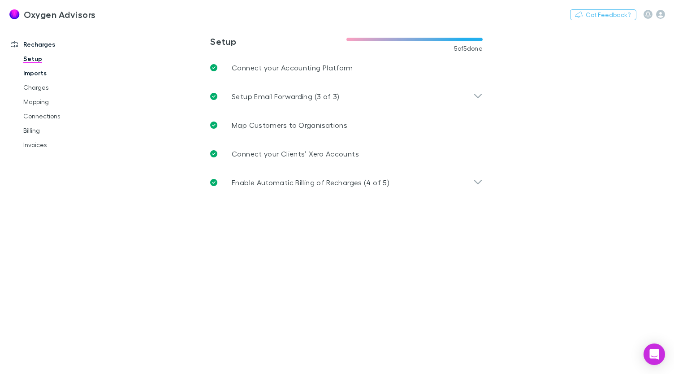
click at [39, 74] on link "Imports" at bounding box center [65, 73] width 103 height 14
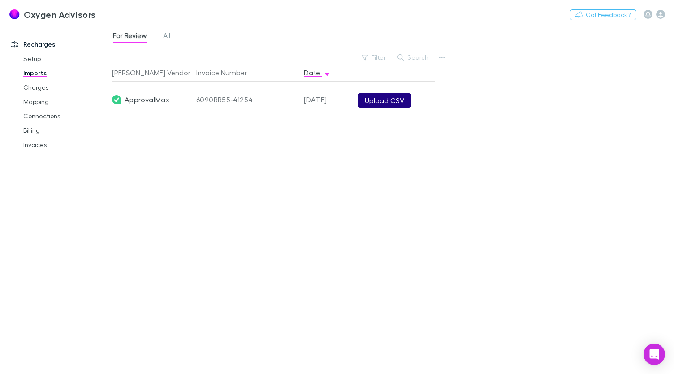
click at [388, 104] on button "Upload CSV" at bounding box center [385, 100] width 54 height 14
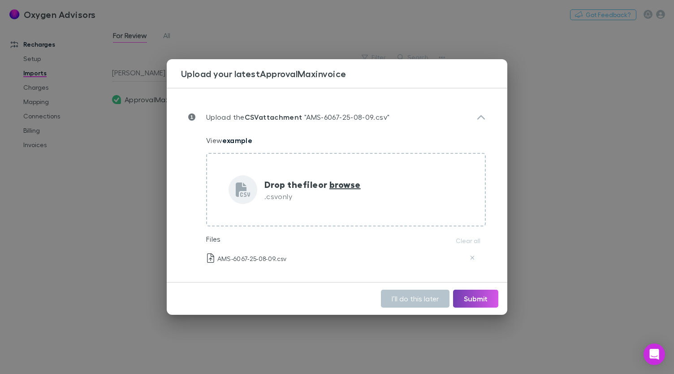
click at [477, 305] on button "Submit" at bounding box center [475, 299] width 45 height 18
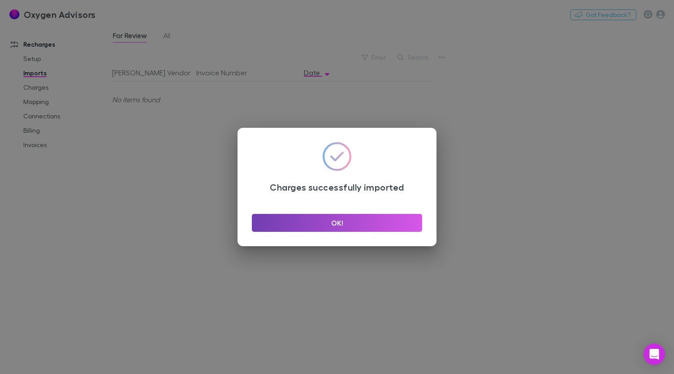
click at [391, 217] on button "OK!" at bounding box center [337, 223] width 170 height 18
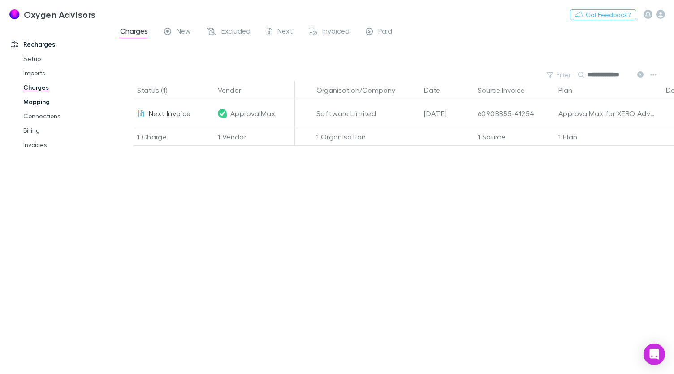
click at [31, 102] on link "Mapping" at bounding box center [65, 102] width 103 height 14
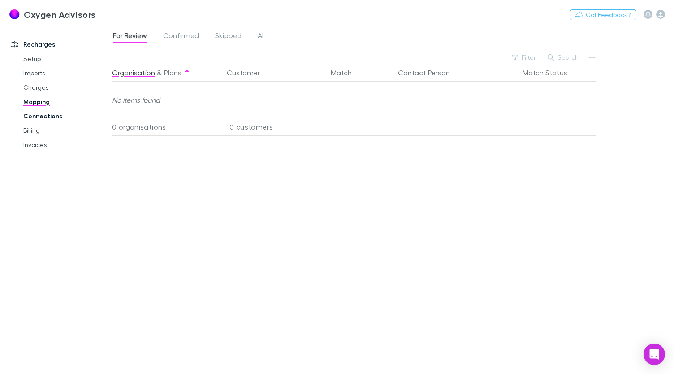
click at [30, 117] on link "Connections" at bounding box center [65, 116] width 103 height 14
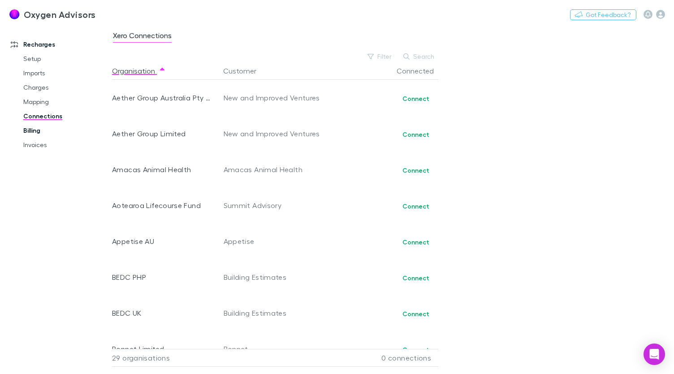
click at [29, 130] on link "Billing" at bounding box center [65, 130] width 103 height 14
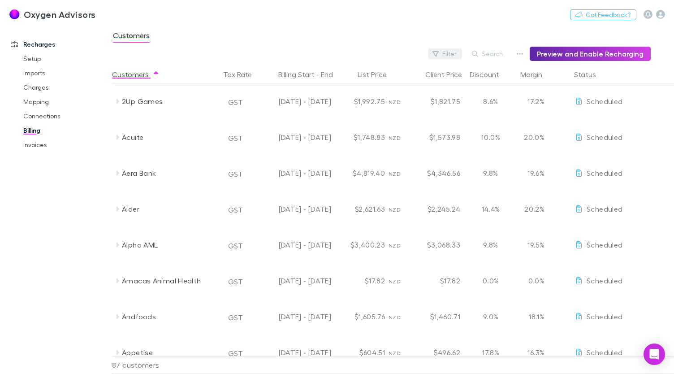
click at [445, 56] on button "Filter" at bounding box center [445, 53] width 34 height 11
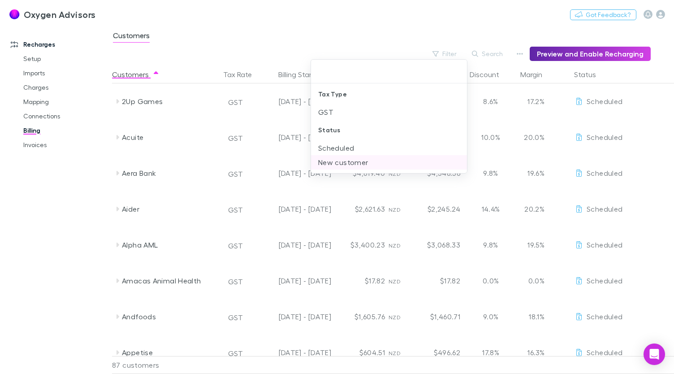
click at [333, 162] on li "New customer" at bounding box center [389, 162] width 156 height 14
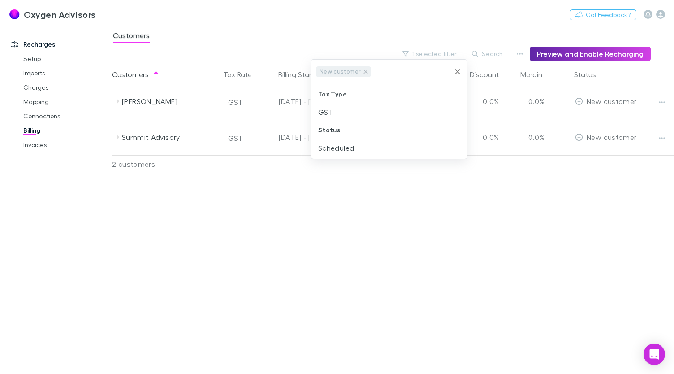
click at [357, 231] on div at bounding box center [337, 187] width 674 height 374
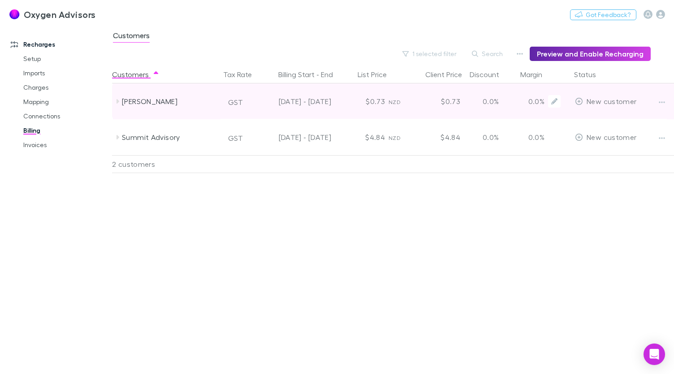
click at [612, 104] on span "New customer" at bounding box center [612, 101] width 50 height 9
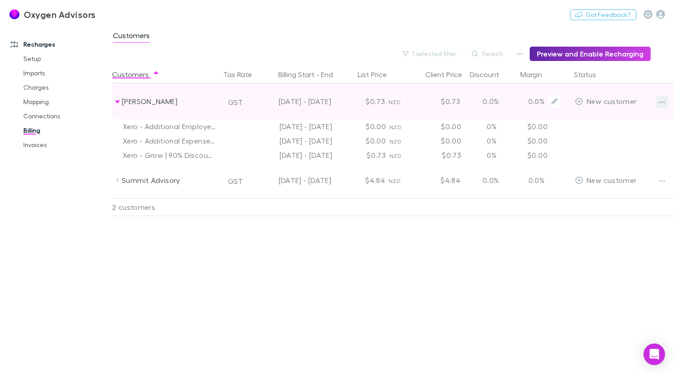
click at [667, 97] on button "button" at bounding box center [662, 102] width 13 height 13
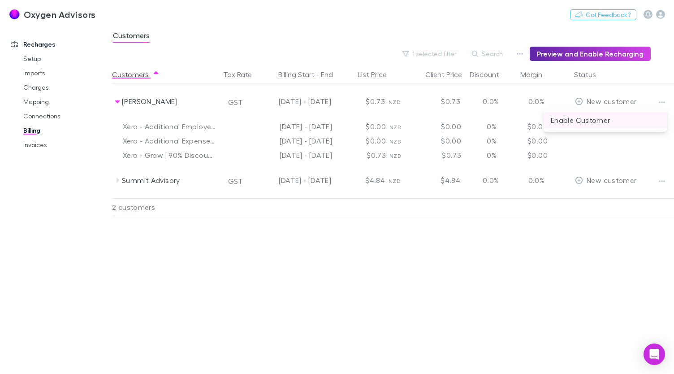
click at [593, 121] on p "Enable Customer" at bounding box center [605, 120] width 109 height 11
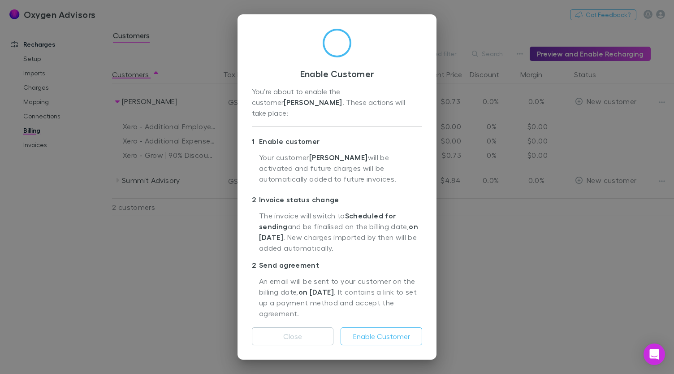
scroll to position [13, 0]
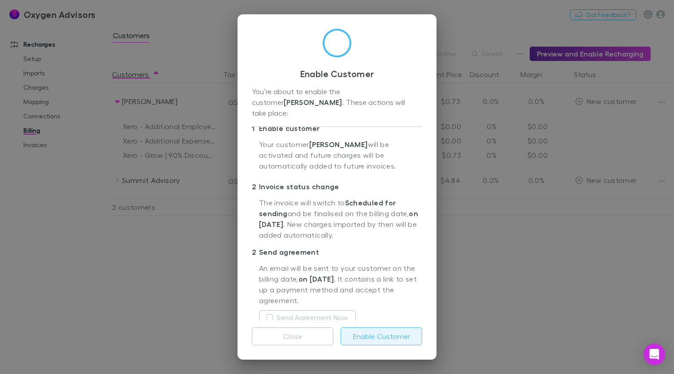
click at [383, 343] on button "Enable Customer" at bounding box center [382, 336] width 82 height 18
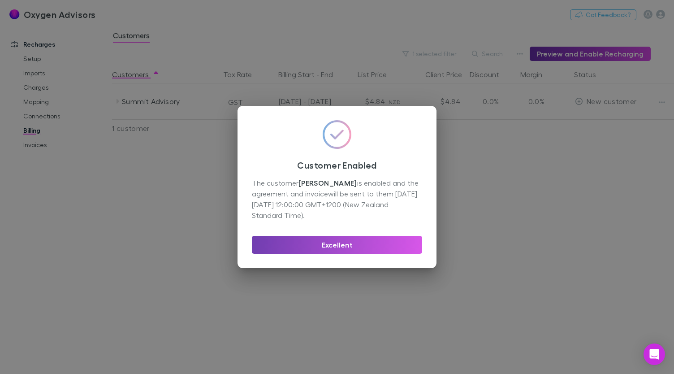
click at [383, 244] on button "Excellent" at bounding box center [337, 245] width 170 height 18
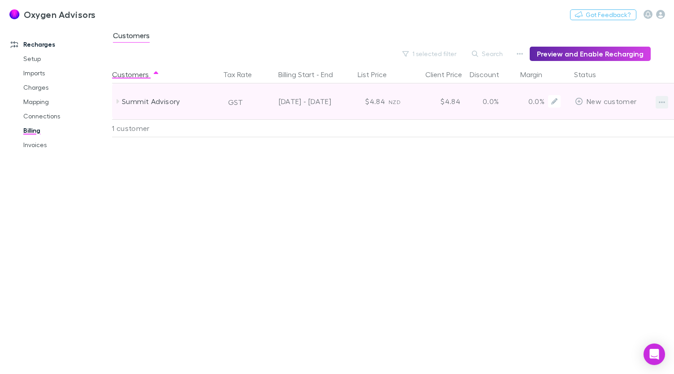
click at [661, 104] on icon "button" at bounding box center [662, 102] width 6 height 7
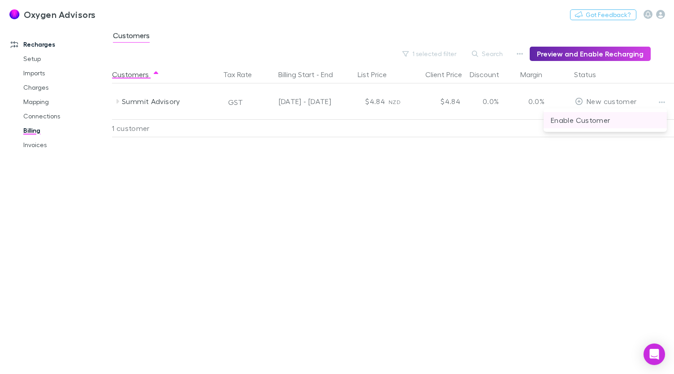
click at [607, 122] on p "Enable Customer" at bounding box center [605, 120] width 109 height 11
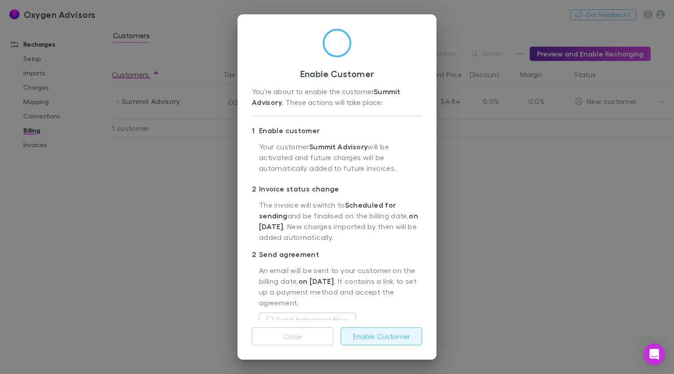
click at [386, 339] on button "Enable Customer" at bounding box center [382, 336] width 82 height 18
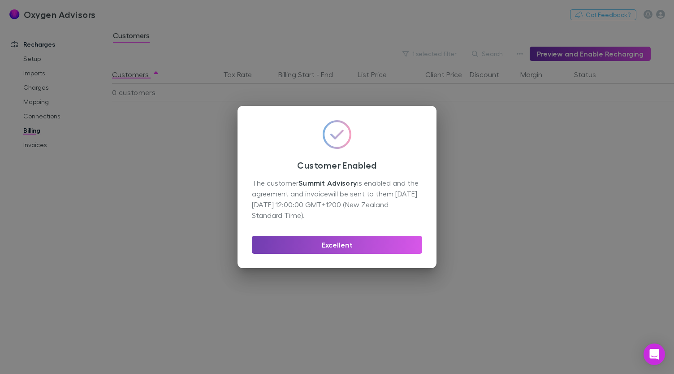
click at [372, 249] on button "Excellent" at bounding box center [337, 245] width 170 height 18
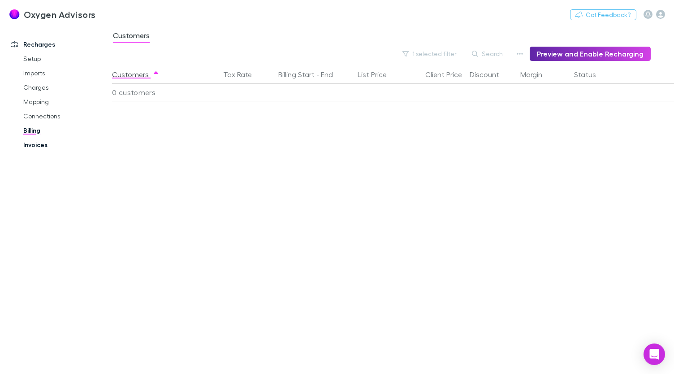
click at [37, 147] on link "Invoices" at bounding box center [65, 145] width 103 height 14
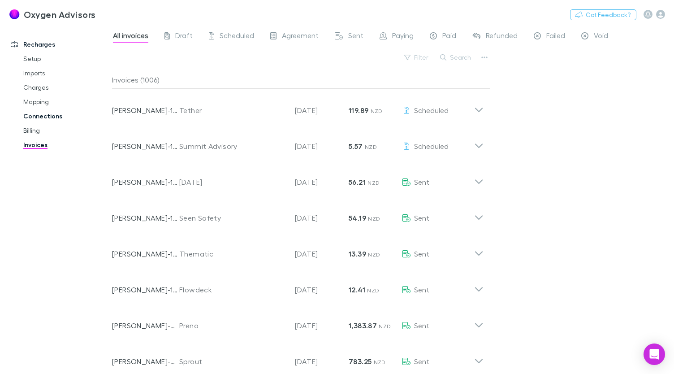
click at [54, 121] on link "Connections" at bounding box center [65, 116] width 103 height 14
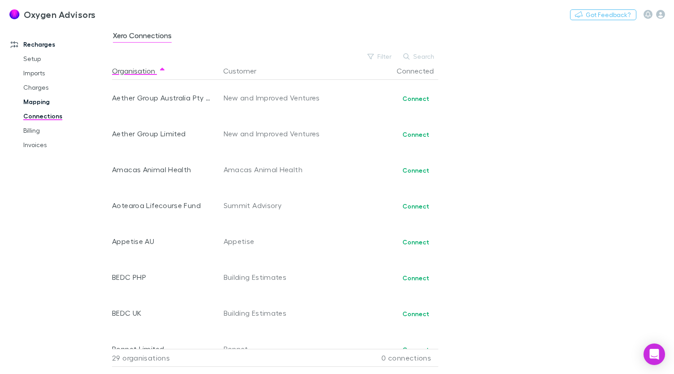
click at [40, 106] on link "Mapping" at bounding box center [65, 102] width 103 height 14
